Goal: Task Accomplishment & Management: Use online tool/utility

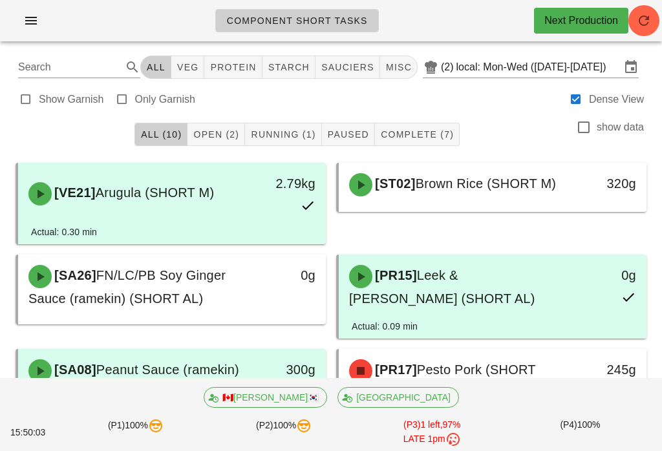
click at [221, 135] on span "Open (2)" at bounding box center [216, 134] width 47 height 10
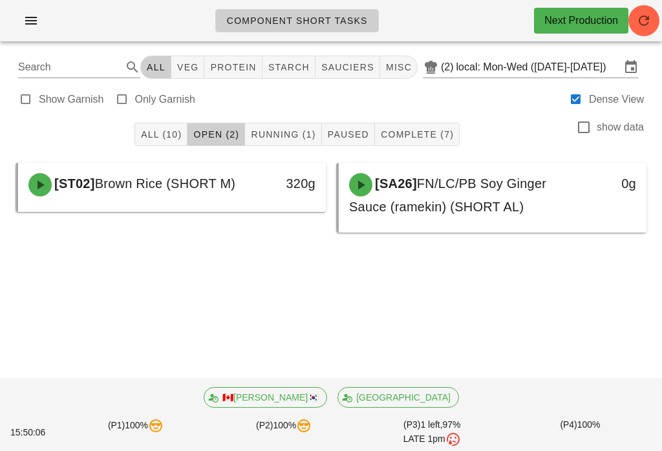
click at [291, 132] on span "Running (1)" at bounding box center [282, 134] width 65 height 10
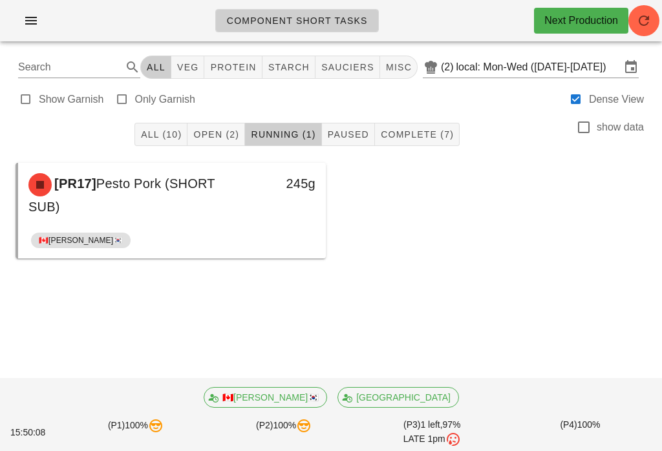
click at [229, 115] on div "All (10) Open (2) Running (1) Paused Complete (7) show data" at bounding box center [331, 134] width 646 height 41
click at [151, 126] on button "All (10)" at bounding box center [160, 134] width 53 height 23
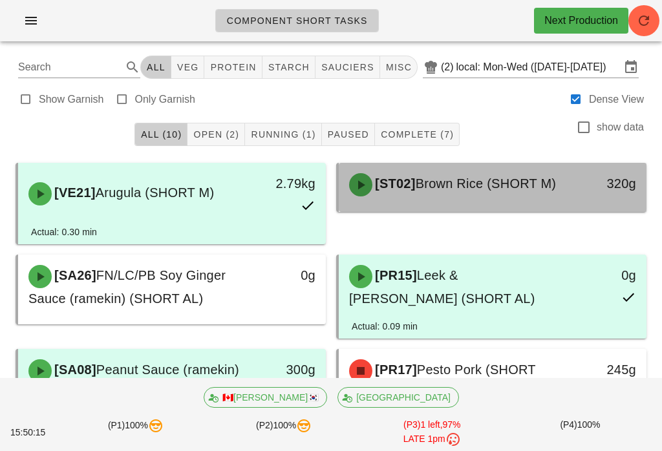
click at [523, 202] on div "[ST02] Brown Rice (SHORT M)" at bounding box center [454, 184] width 227 height 39
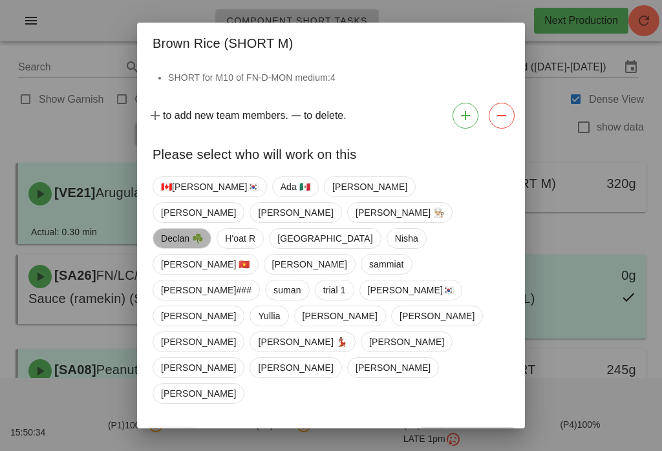
click at [191, 248] on span "Declan ☘️" at bounding box center [182, 238] width 42 height 19
click at [477, 434] on span "Confirm Start" at bounding box center [466, 439] width 85 height 10
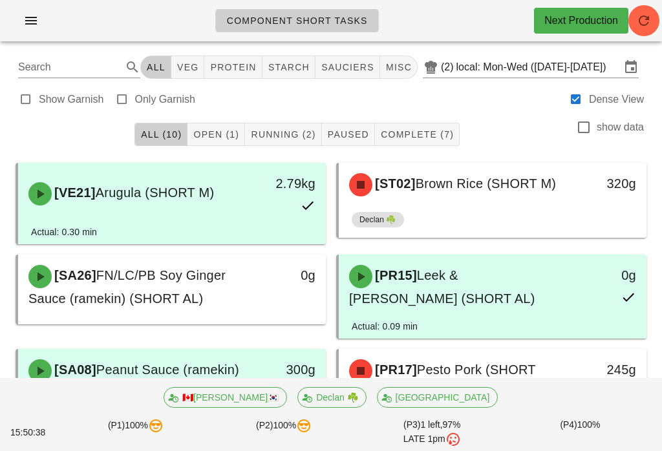
click at [290, 134] on span "Running (2)" at bounding box center [282, 134] width 65 height 10
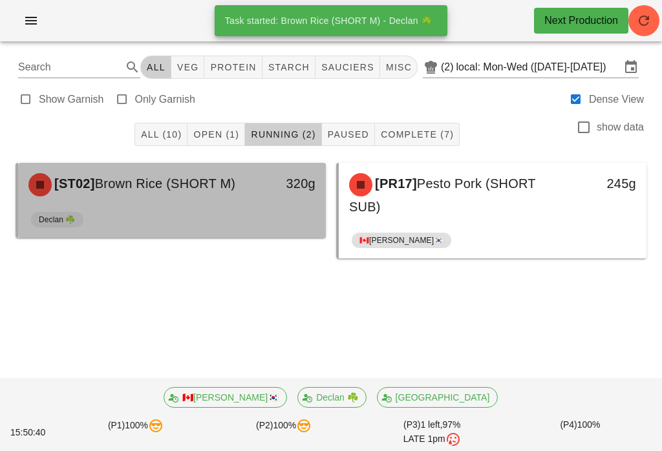
click at [242, 214] on div "Declan ☘️" at bounding box center [172, 222] width 282 height 31
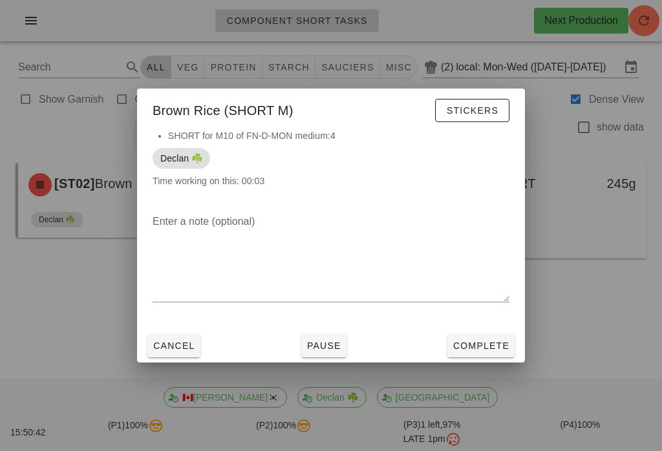
click at [487, 327] on div "Enter a note (optional)" at bounding box center [331, 266] width 388 height 125
click at [504, 346] on span "Complete" at bounding box center [480, 345] width 57 height 10
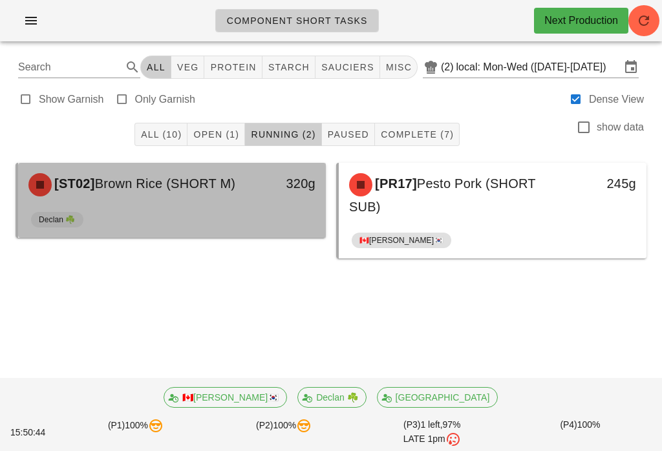
click at [281, 181] on div "320g" at bounding box center [285, 183] width 60 height 21
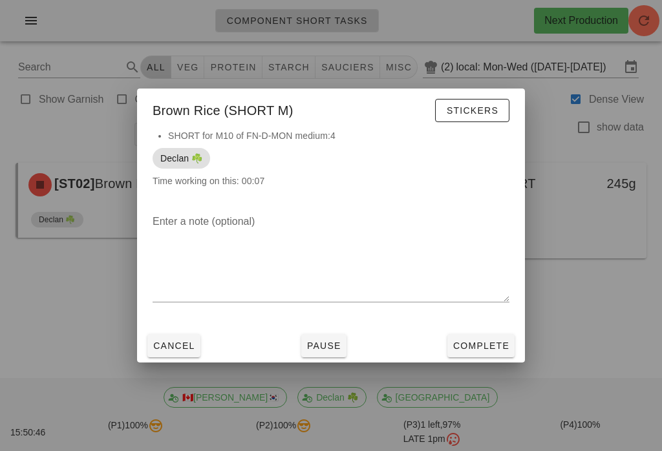
click at [505, 356] on button "Complete" at bounding box center [480, 345] width 67 height 23
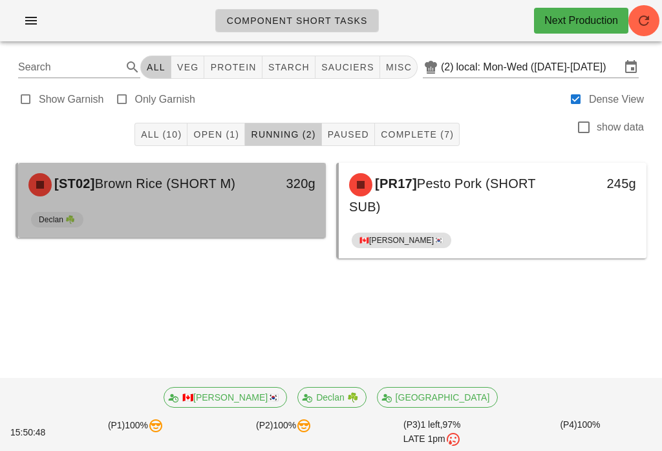
click at [281, 199] on div "320g" at bounding box center [285, 184] width 76 height 39
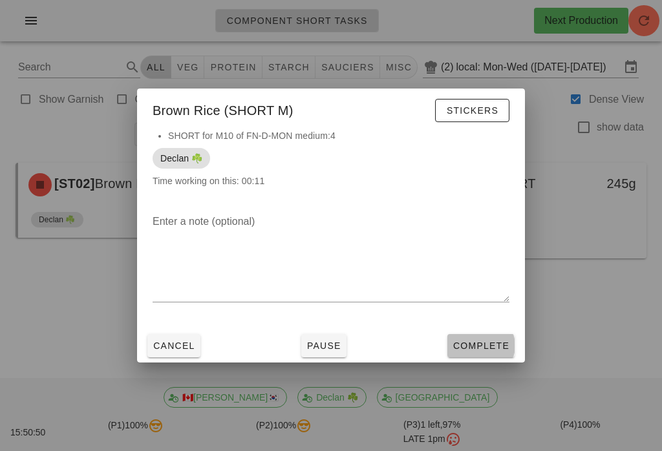
click at [496, 344] on span "Complete" at bounding box center [480, 345] width 57 height 10
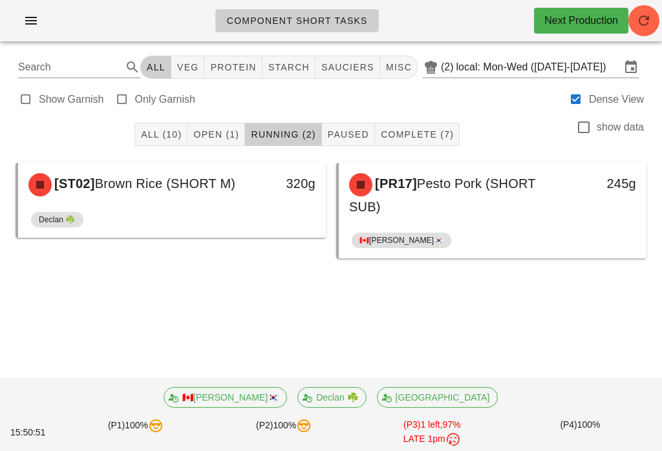
click at [185, 138] on button "All (10)" at bounding box center [160, 134] width 53 height 23
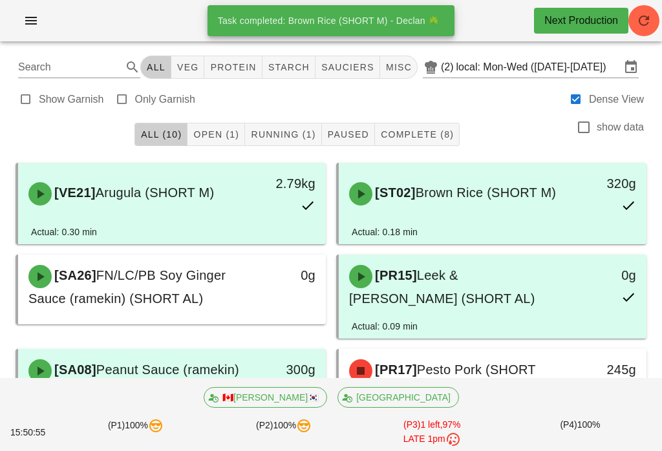
click at [218, 140] on span "Open (1)" at bounding box center [216, 134] width 47 height 10
